Goal: Information Seeking & Learning: Find specific fact

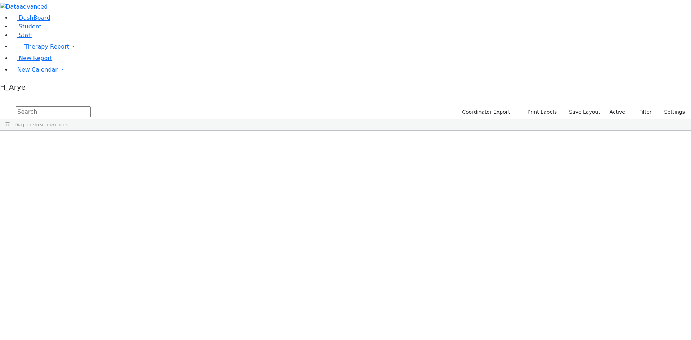
click at [91, 107] on input "text" at bounding box center [53, 112] width 75 height 11
type input "ד"
type input "י"
type input "H"
click at [224, 143] on div "Unknown" at bounding box center [205, 148] width 37 height 10
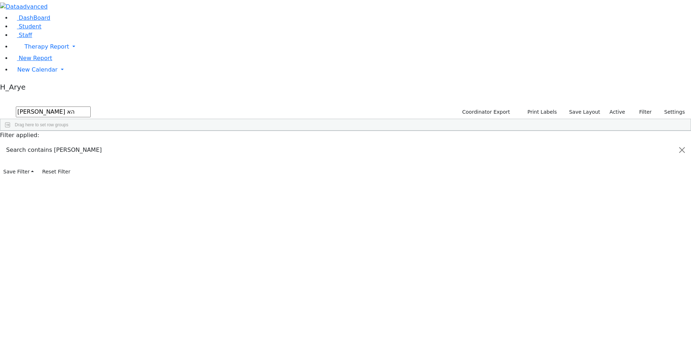
click at [224, 143] on div "Unknown" at bounding box center [205, 148] width 37 height 10
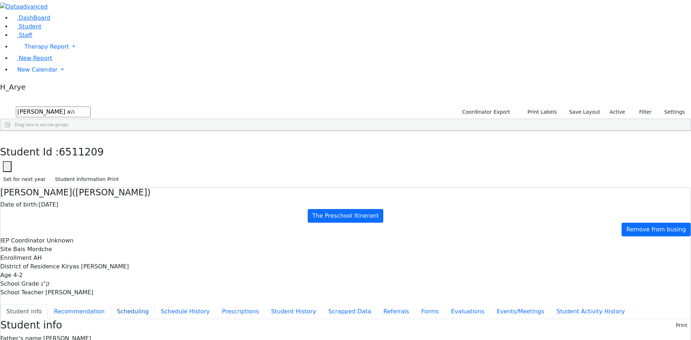
click at [155, 304] on button "Scheduling" at bounding box center [133, 311] width 44 height 15
drag, startPoint x: 115, startPoint y: 27, endPoint x: 36, endPoint y: 28, distance: 78.5
click at [36, 28] on div "DashBoard Student Staff Therapy Report Student Old Calendar Report H_Arye" at bounding box center [345, 203] width 691 height 406
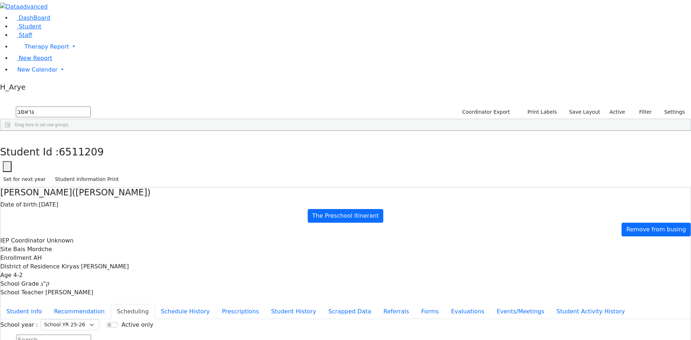
type input "גראסב"
click at [133, 94] on div "Students 1 A 24 K 24 W 24 A 24 K 24 W 24 876" at bounding box center [345, 99] width 691 height 11
click at [3, 137] on use "button" at bounding box center [3, 137] width 0 height 0
click at [333, 143] on div "[PERSON_NAME]" at bounding box center [314, 148] width 37 height 10
